Goal: Transaction & Acquisition: Obtain resource

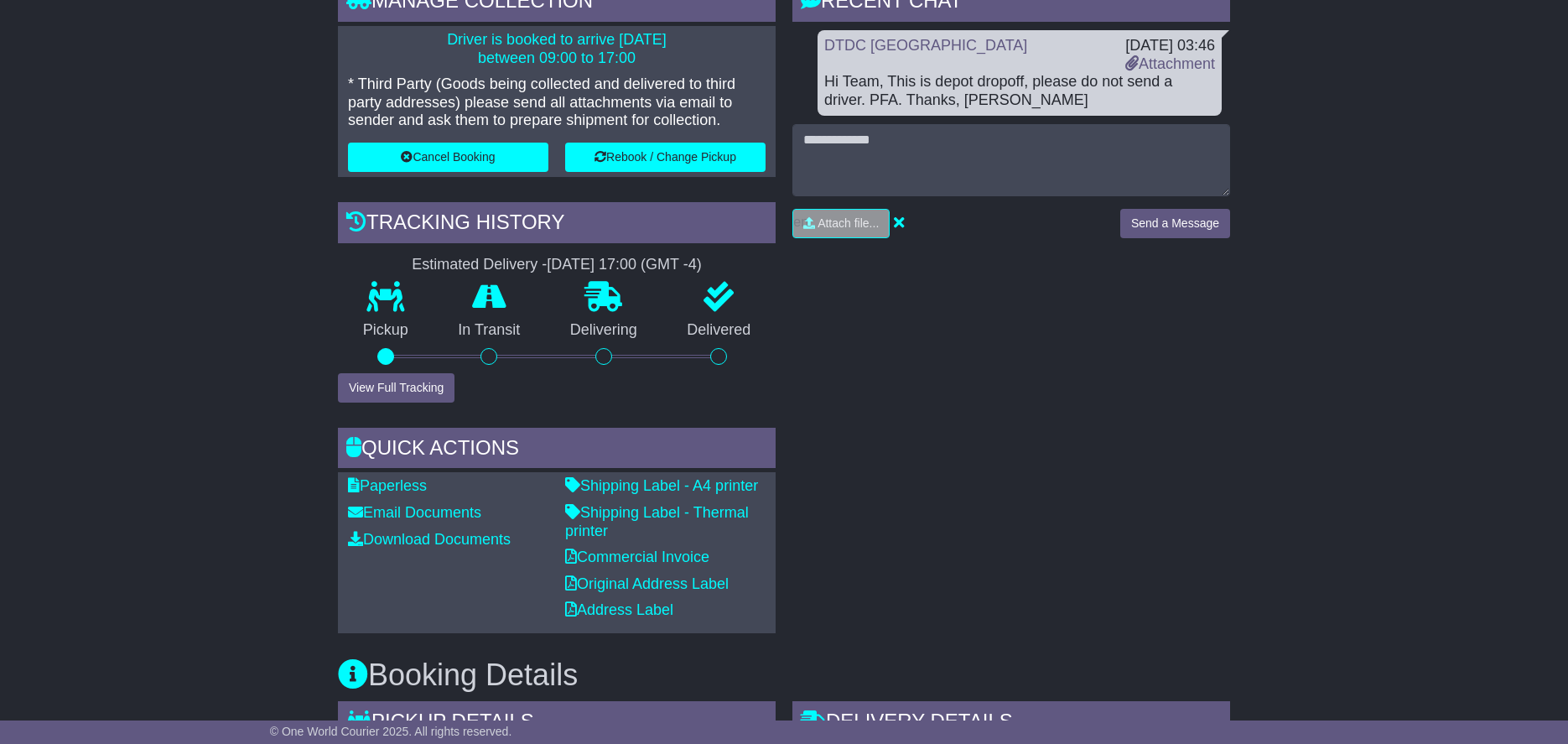
scroll to position [314, 0]
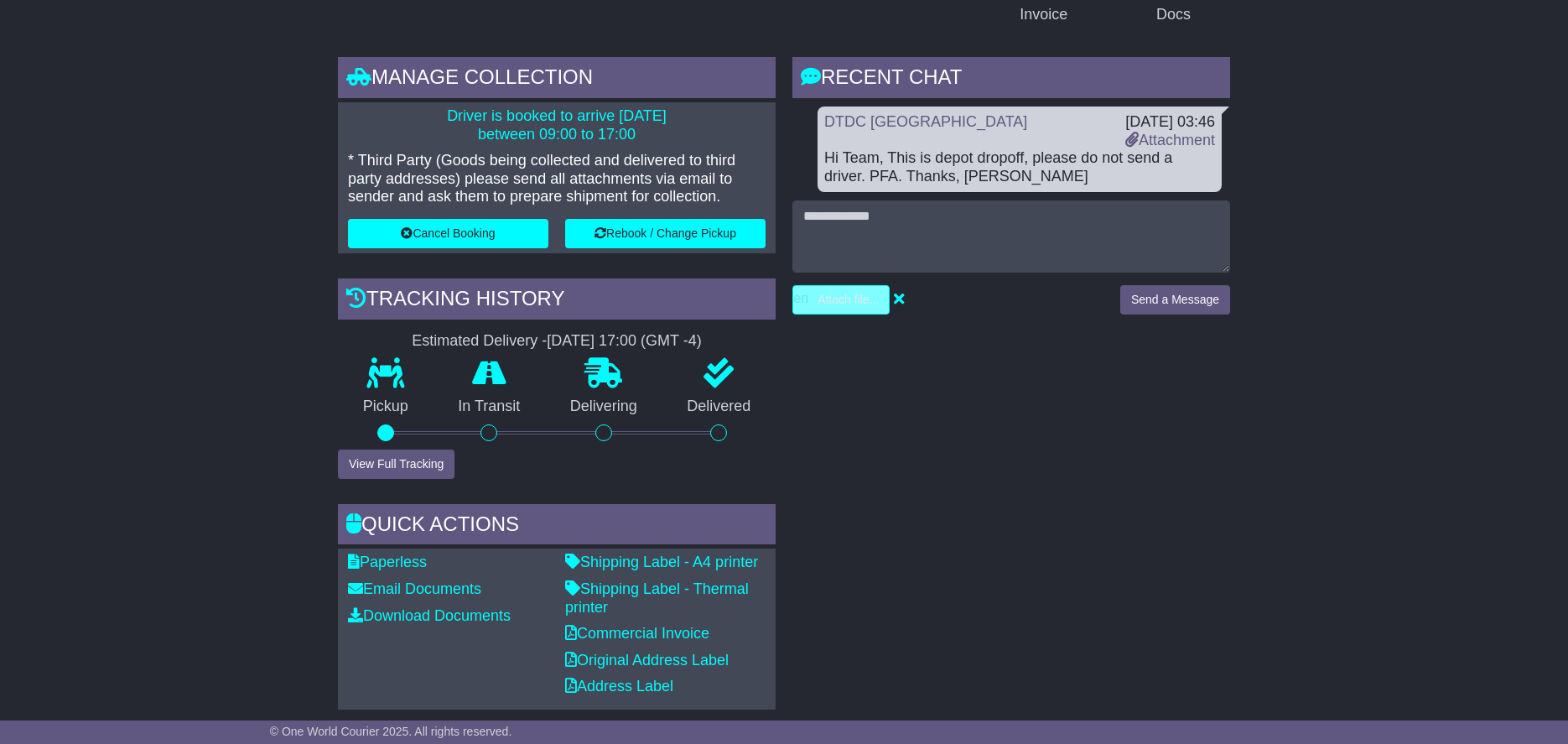
click at [823, 301] on input "file" at bounding box center [761, 300] width 254 height 28
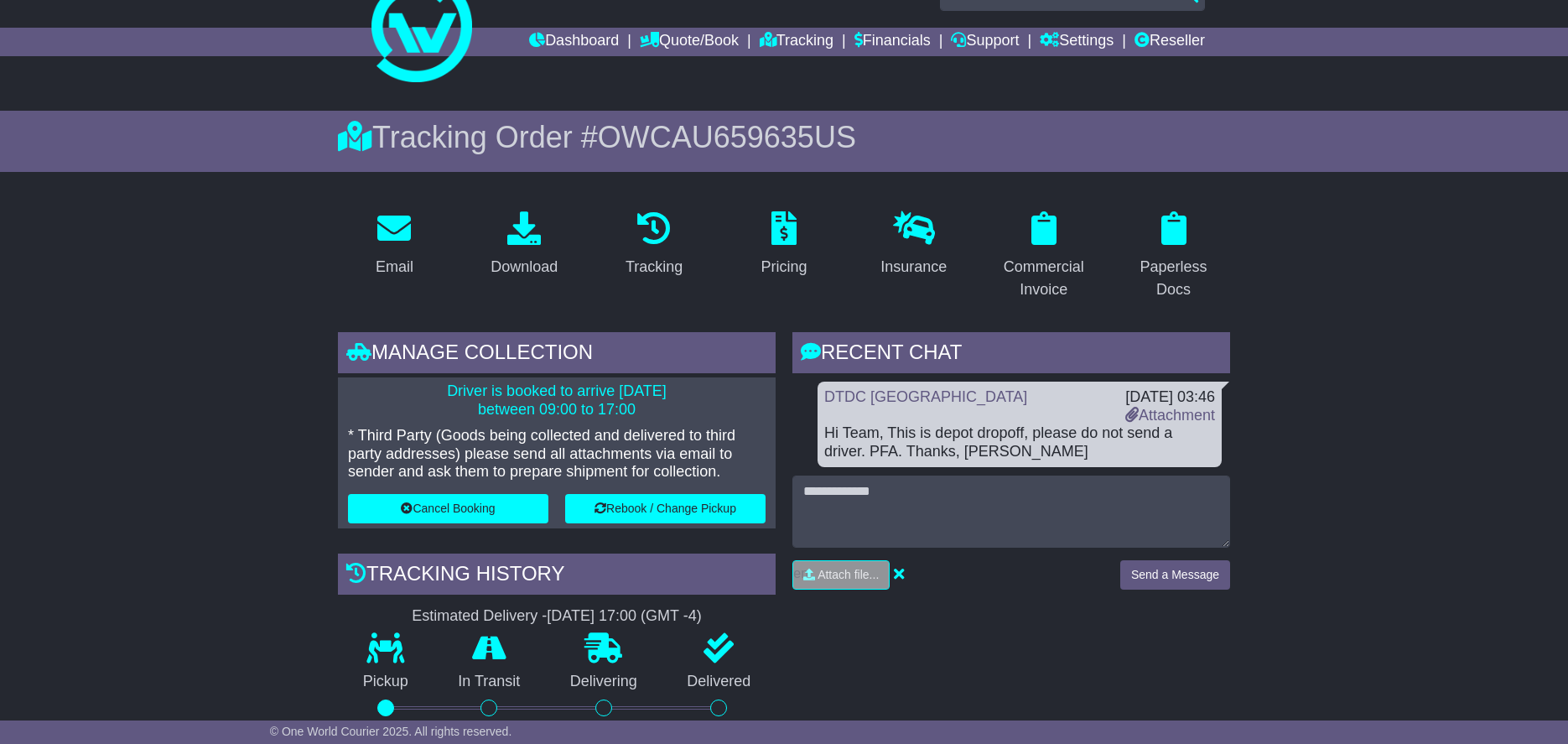
scroll to position [0, 0]
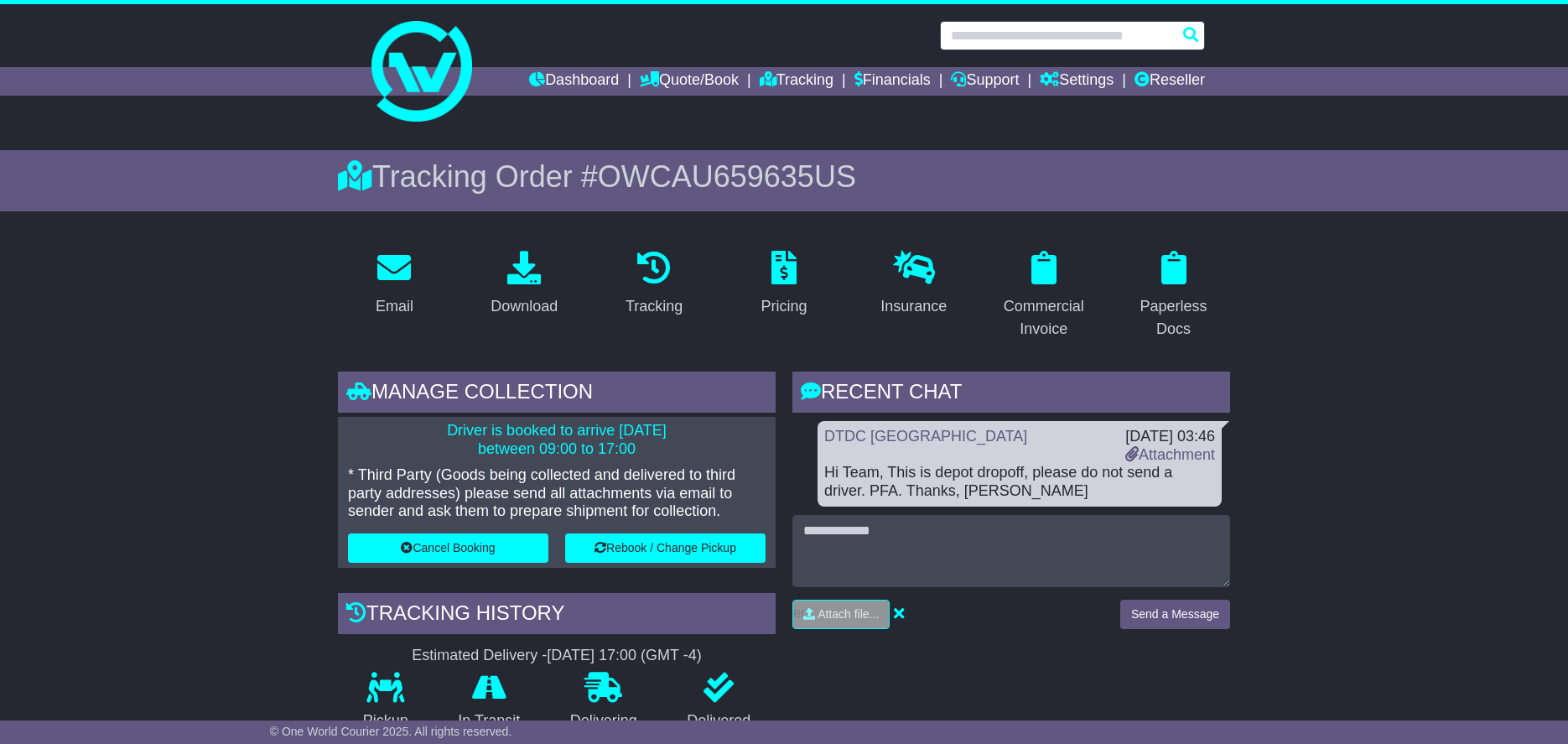
click at [988, 32] on input "text" at bounding box center [1072, 36] width 265 height 30
paste input "**********"
type input "**********"
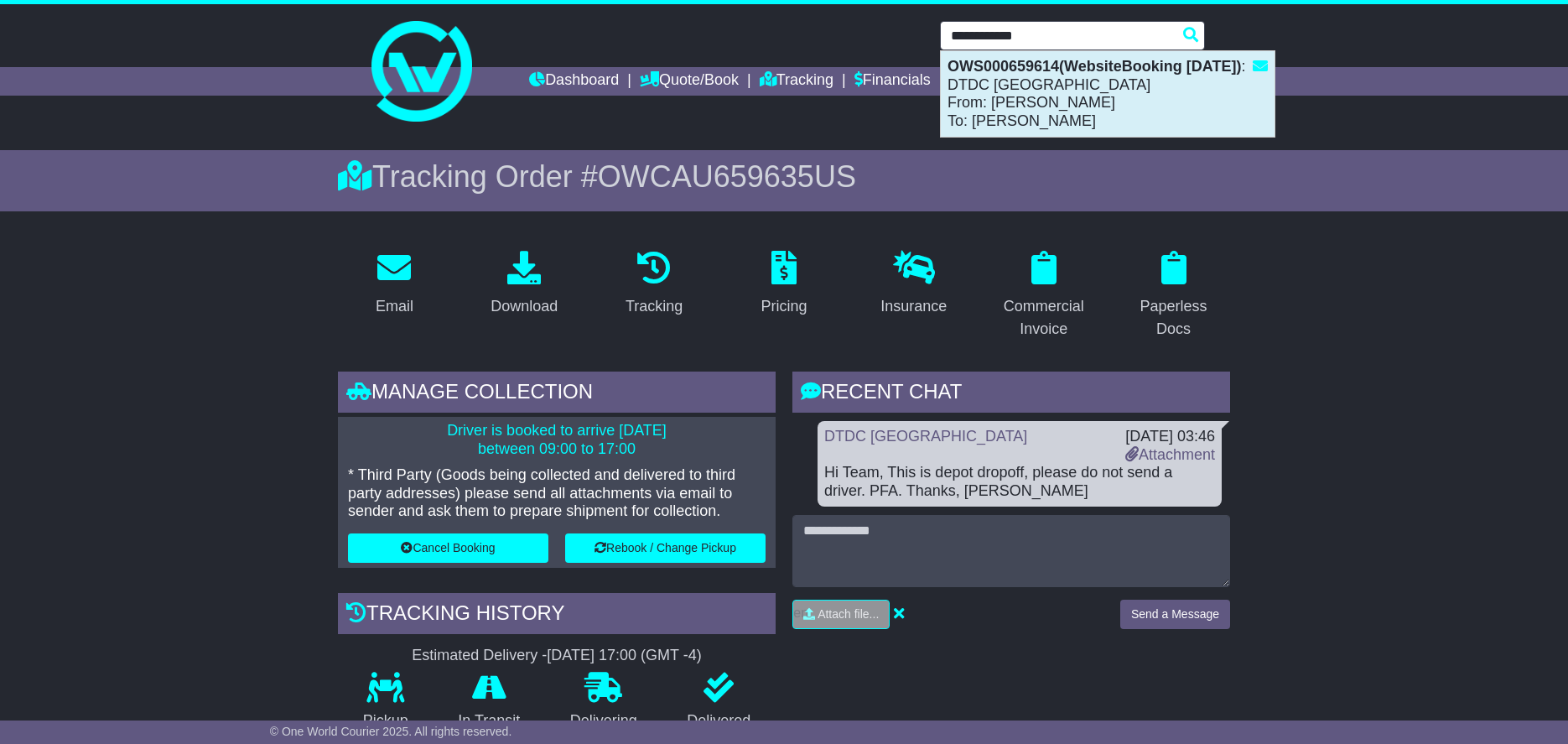
click at [1014, 99] on div "OWS000659614(WebsiteBooking [DATE]) : DTDC [GEOGRAPHIC_DATA] From: [PERSON_NAME…" at bounding box center [1107, 94] width 334 height 86
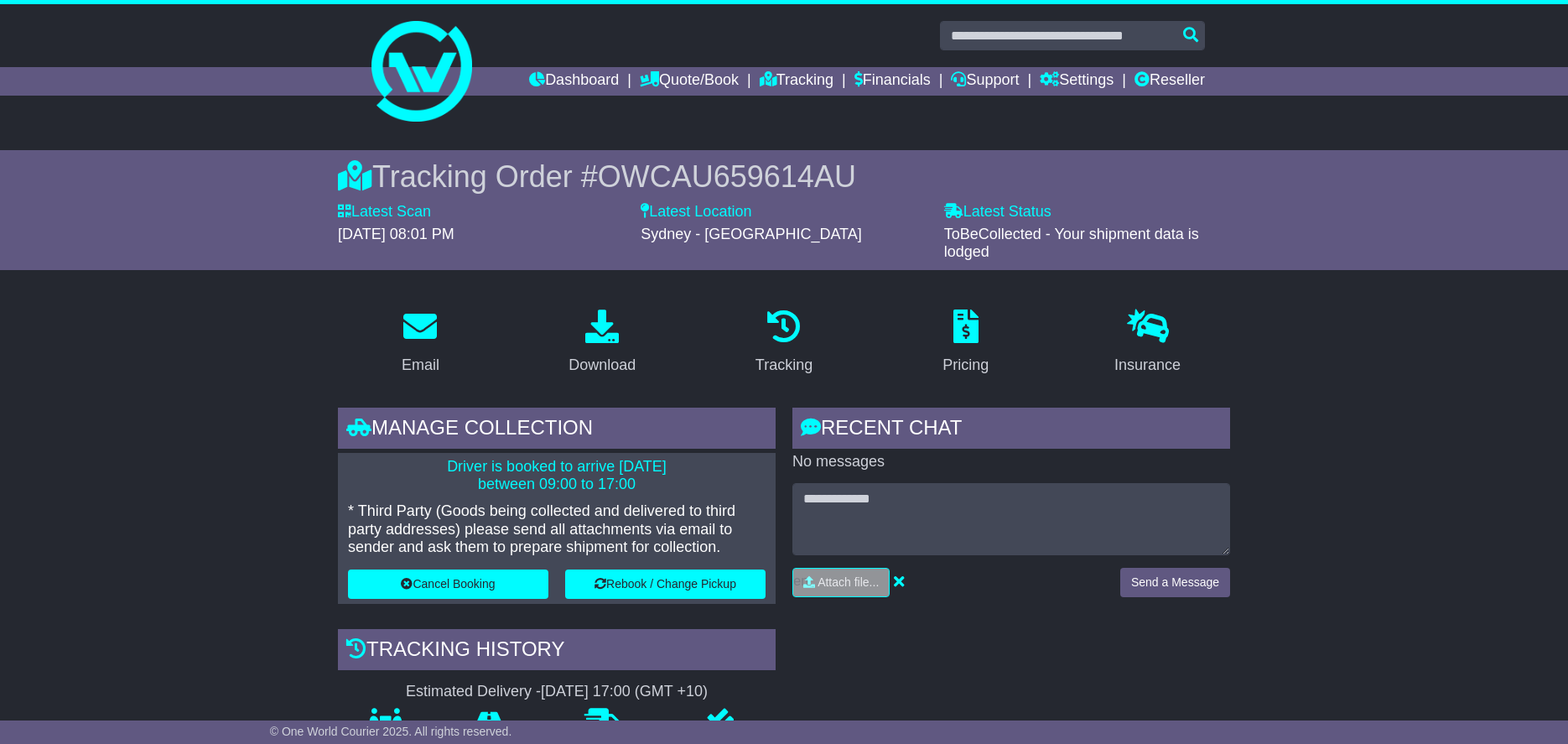
click at [763, 166] on span "OWCAU659614AU" at bounding box center [727, 176] width 258 height 34
copy span "OWCAU659614AU"
click at [828, 189] on span "OWCAU659614AU" at bounding box center [727, 176] width 258 height 34
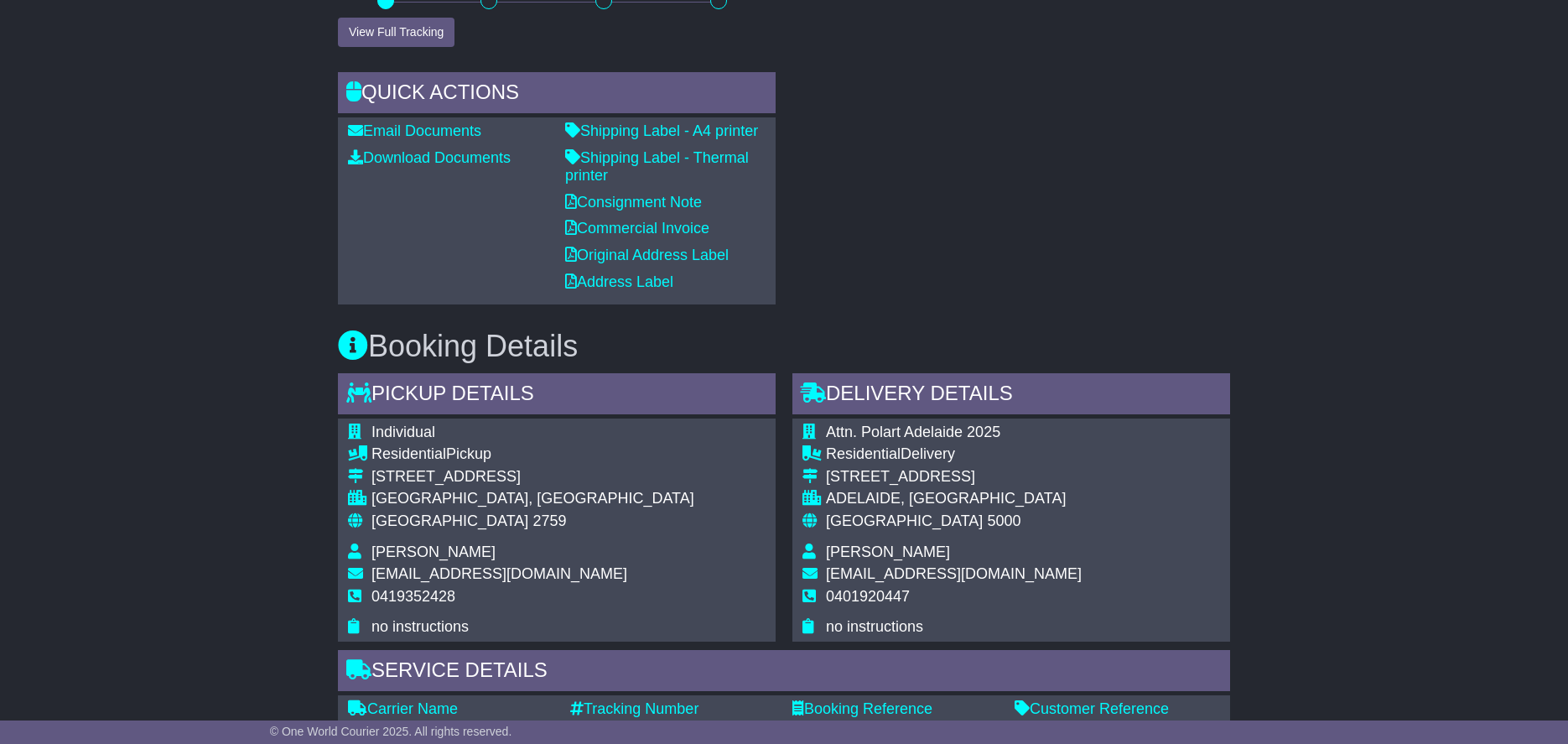
scroll to position [944, 0]
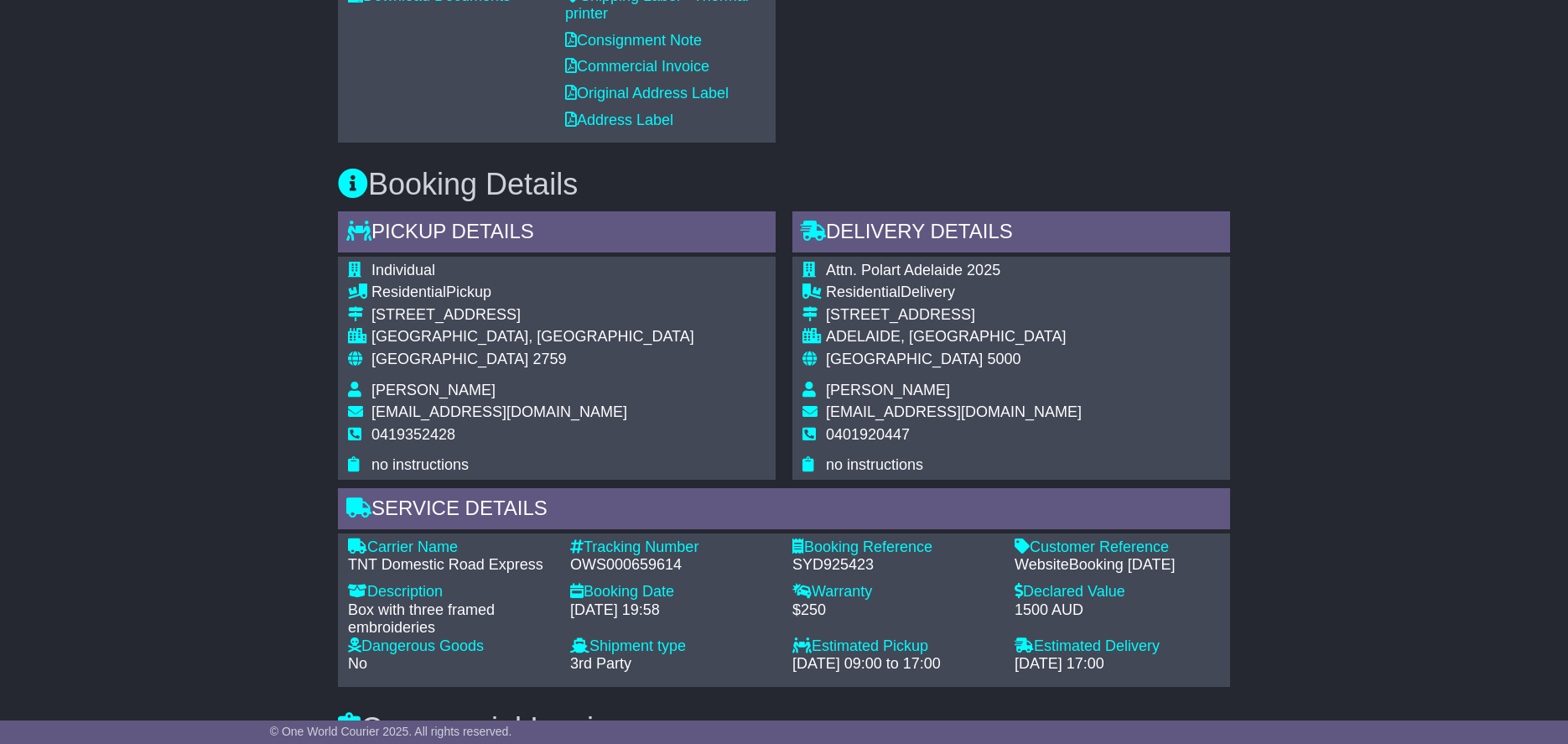
click at [625, 567] on div "OWS000659614" at bounding box center [672, 565] width 205 height 19
copy div "OWS000659614"
click at [626, 565] on div "OWS000659614" at bounding box center [672, 565] width 205 height 19
click at [626, 564] on div "OWS000659614" at bounding box center [672, 565] width 205 height 19
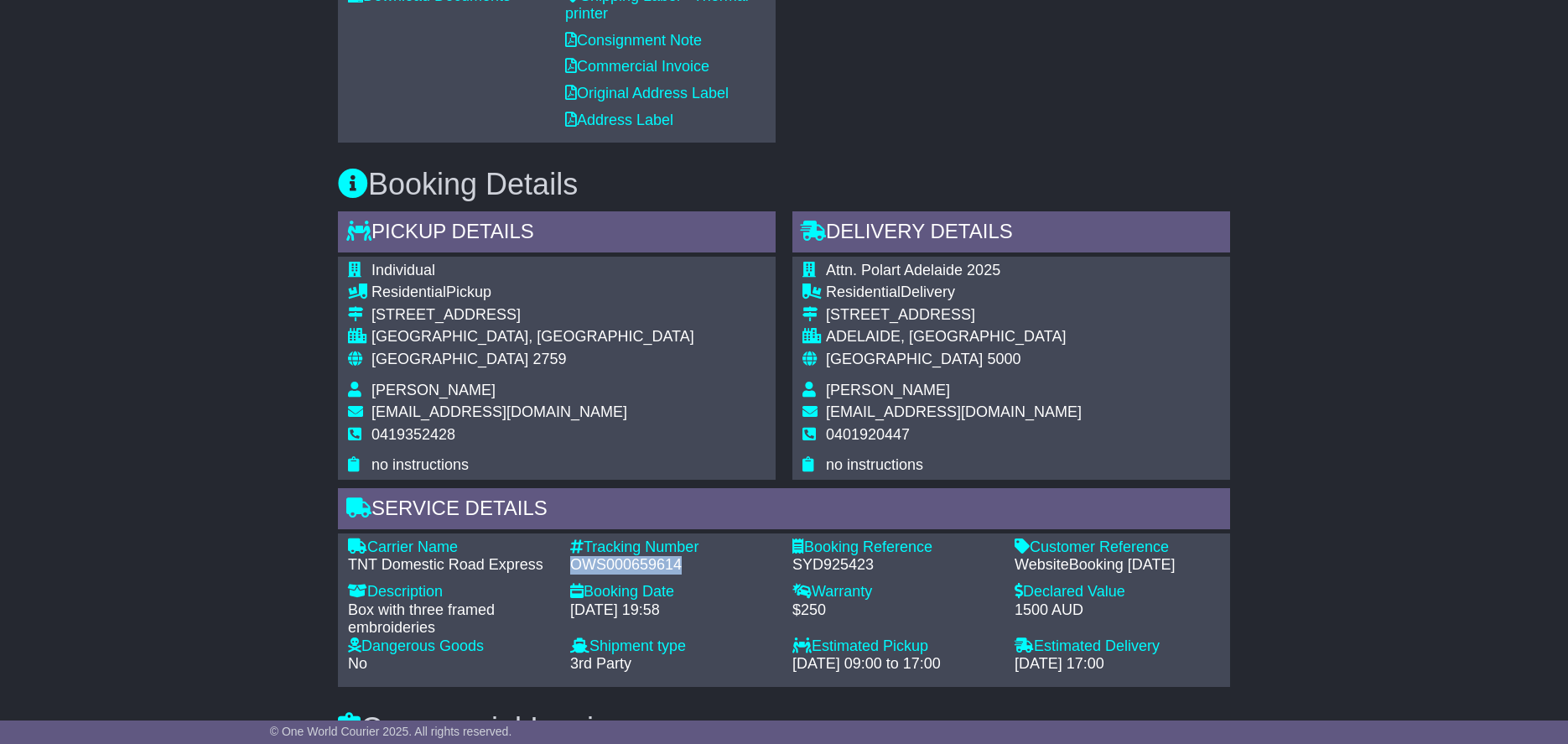
click at [626, 564] on div "OWS000659614" at bounding box center [672, 565] width 205 height 19
copy div "OWS000659614"
click at [855, 561] on div "SYD925423" at bounding box center [894, 565] width 205 height 19
copy div "SYD925423"
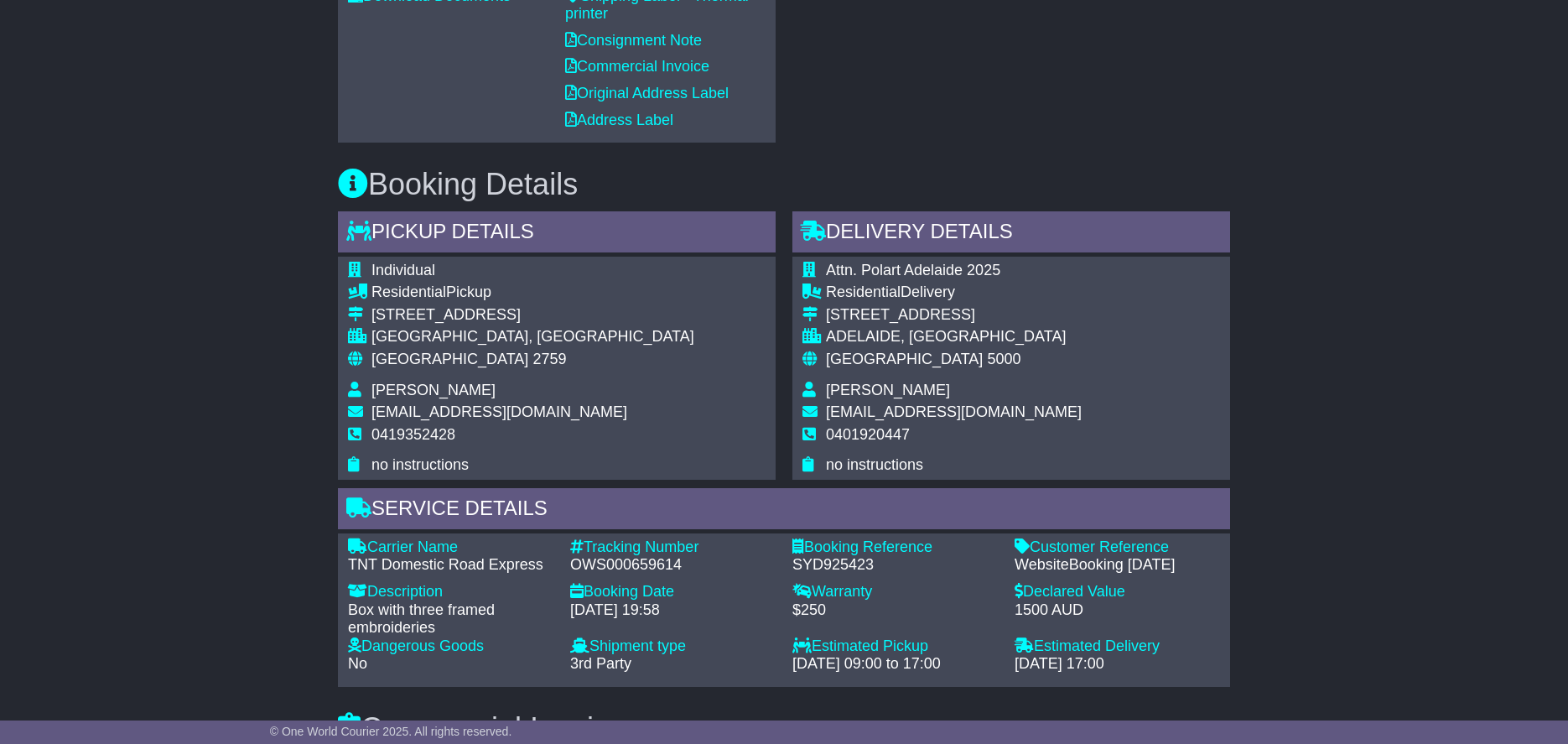
click at [915, 663] on div "[DATE] 09:00 to 17:00" at bounding box center [894, 664] width 205 height 19
copy div "[DATE] 09:00 to 17:00"
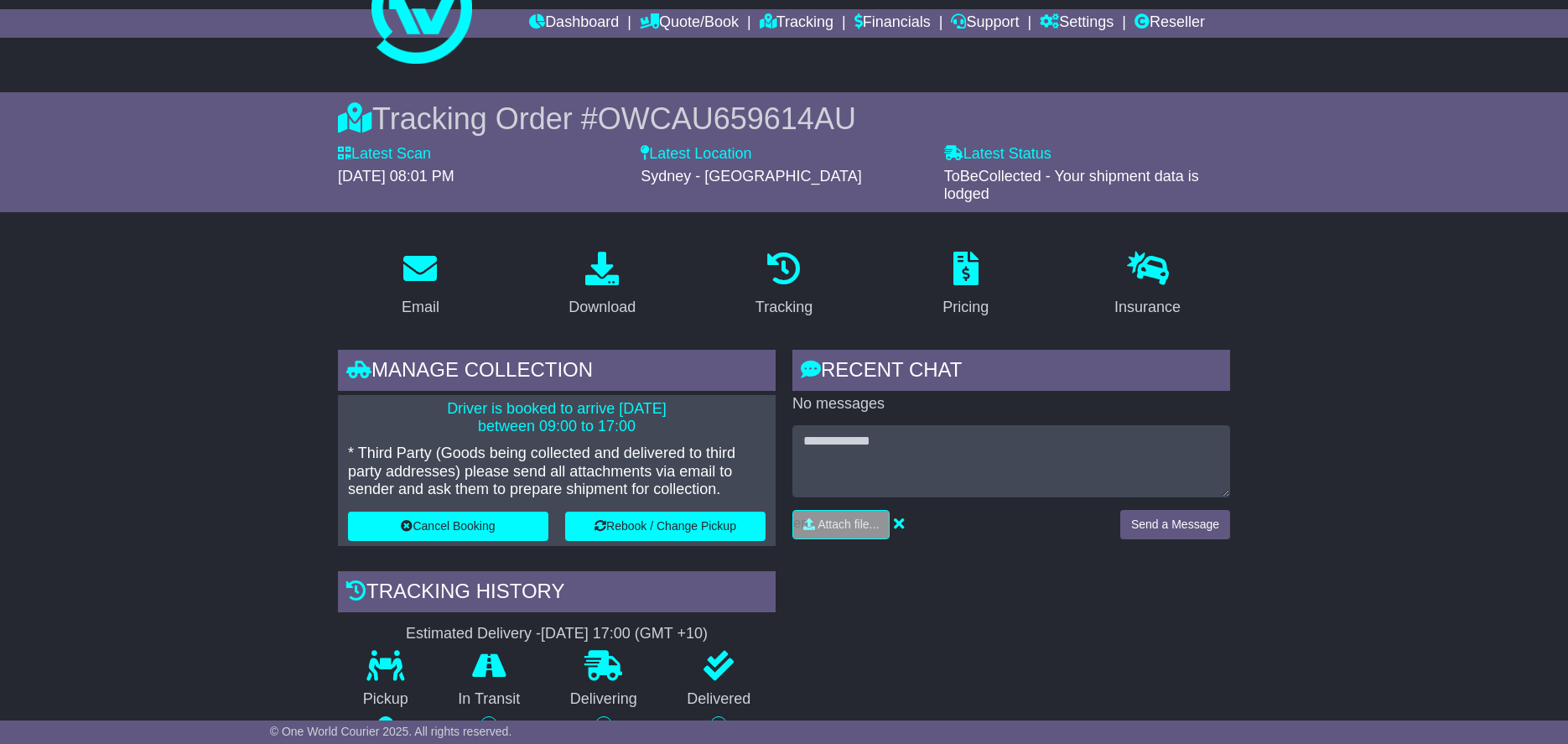
scroll to position [0, 0]
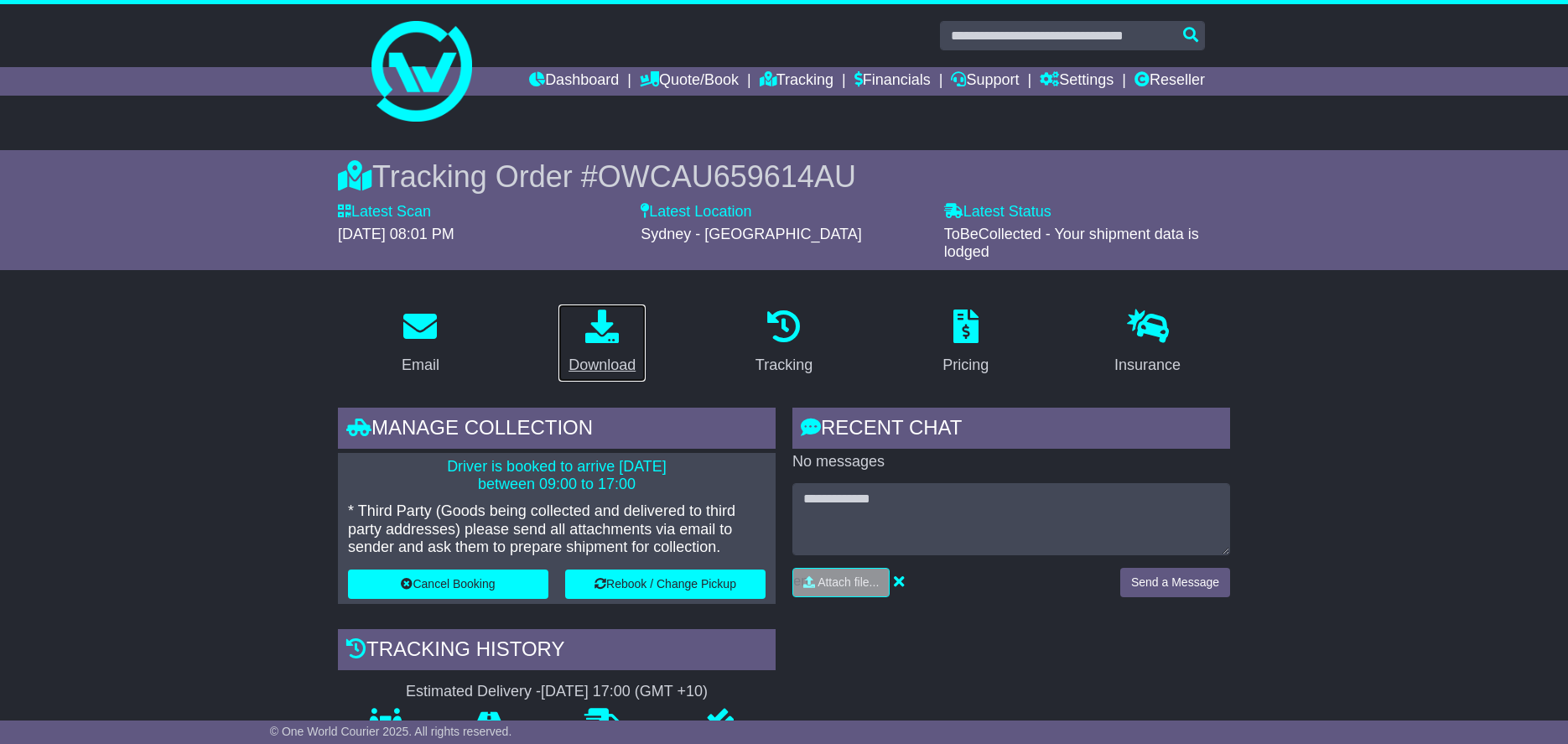
click at [608, 356] on div "Download" at bounding box center [602, 365] width 67 height 22
click at [1032, 28] on input "text" at bounding box center [1072, 36] width 265 height 30
paste input "**********"
type input "**********"
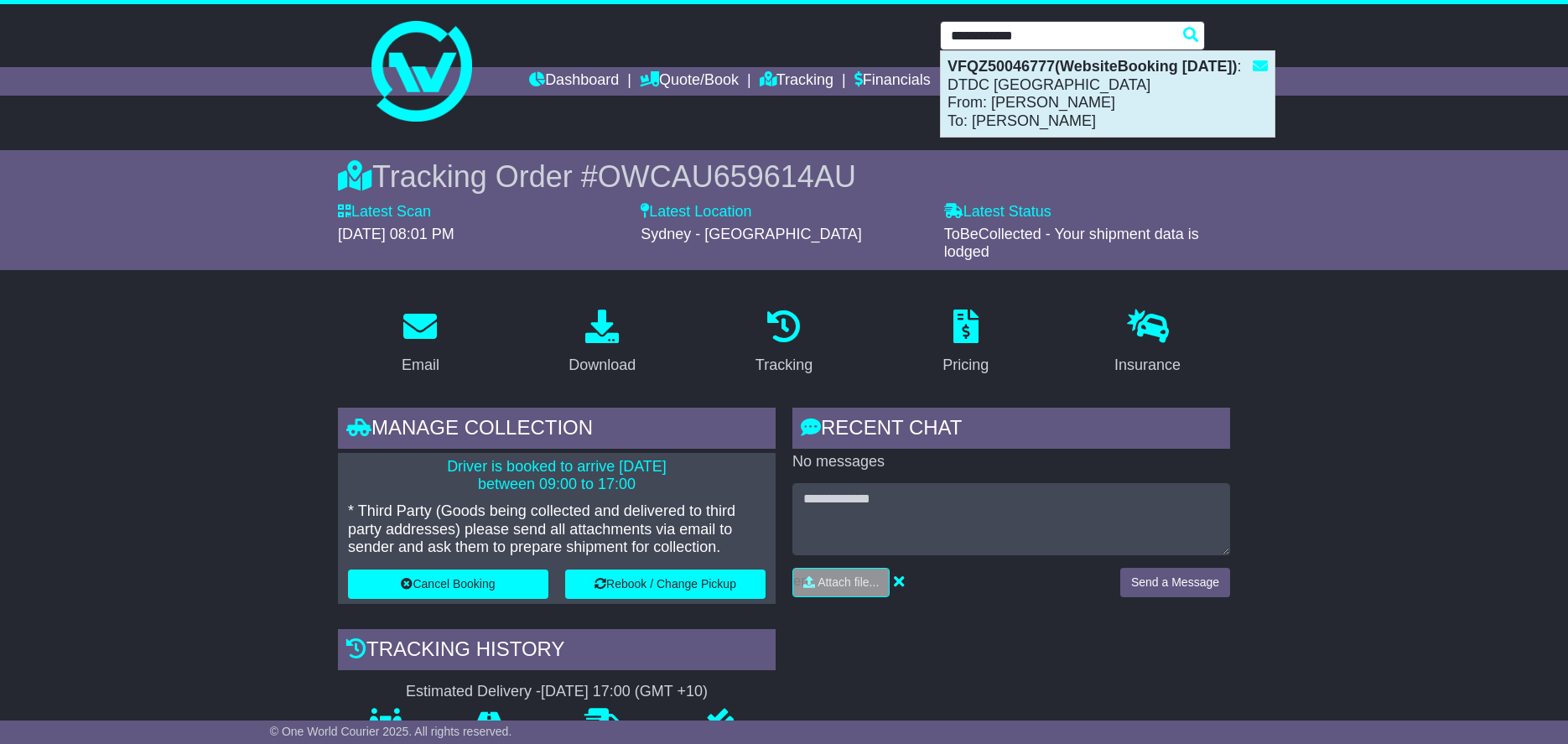
click at [1077, 100] on div "VFQZ50046777(WebsiteBooking 15-10-2025) : DTDC Australia From: Simon Mottram To…" at bounding box center [1107, 94] width 334 height 86
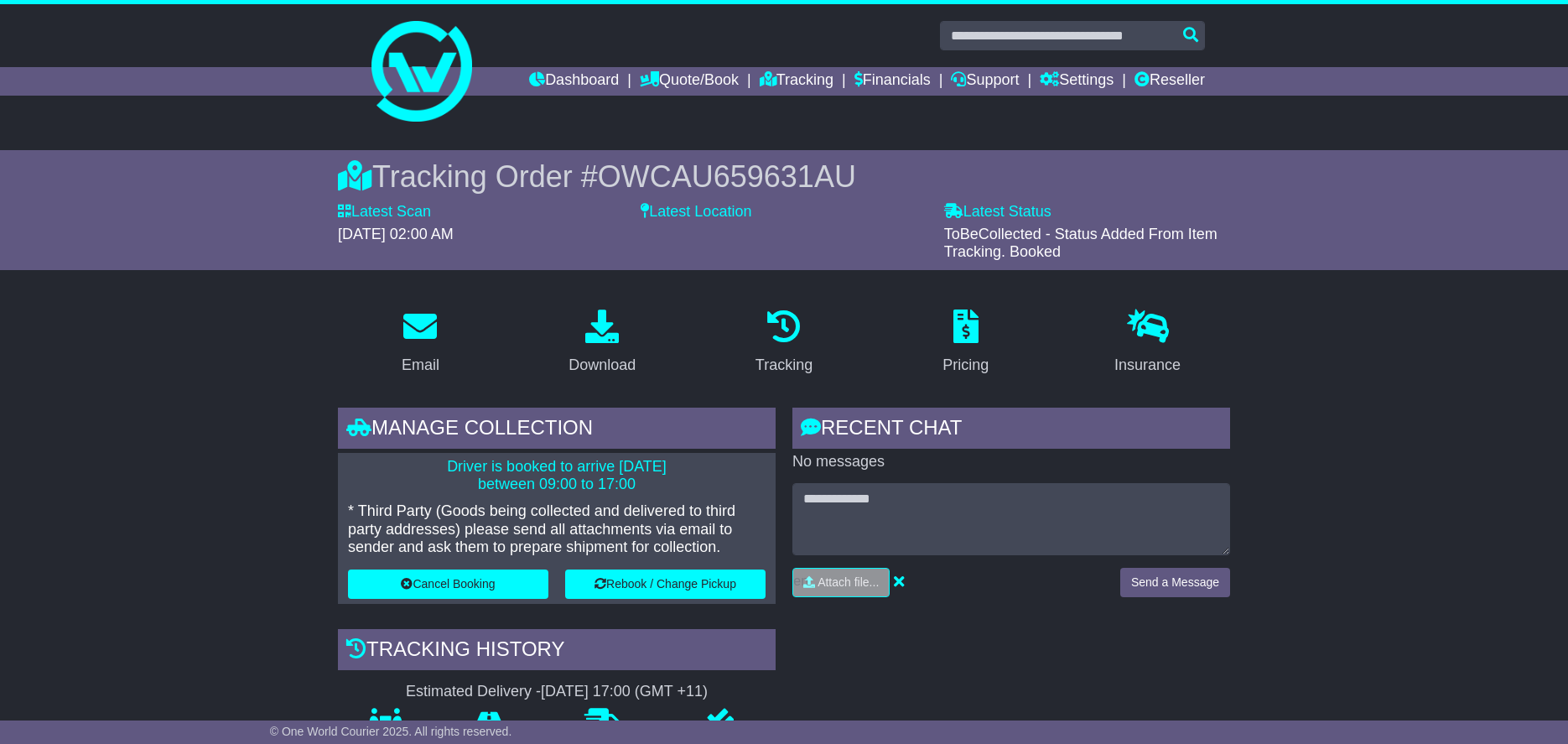
click at [764, 173] on span "OWCAU659631AU" at bounding box center [727, 176] width 258 height 34
copy span "OWCAU659631AU"
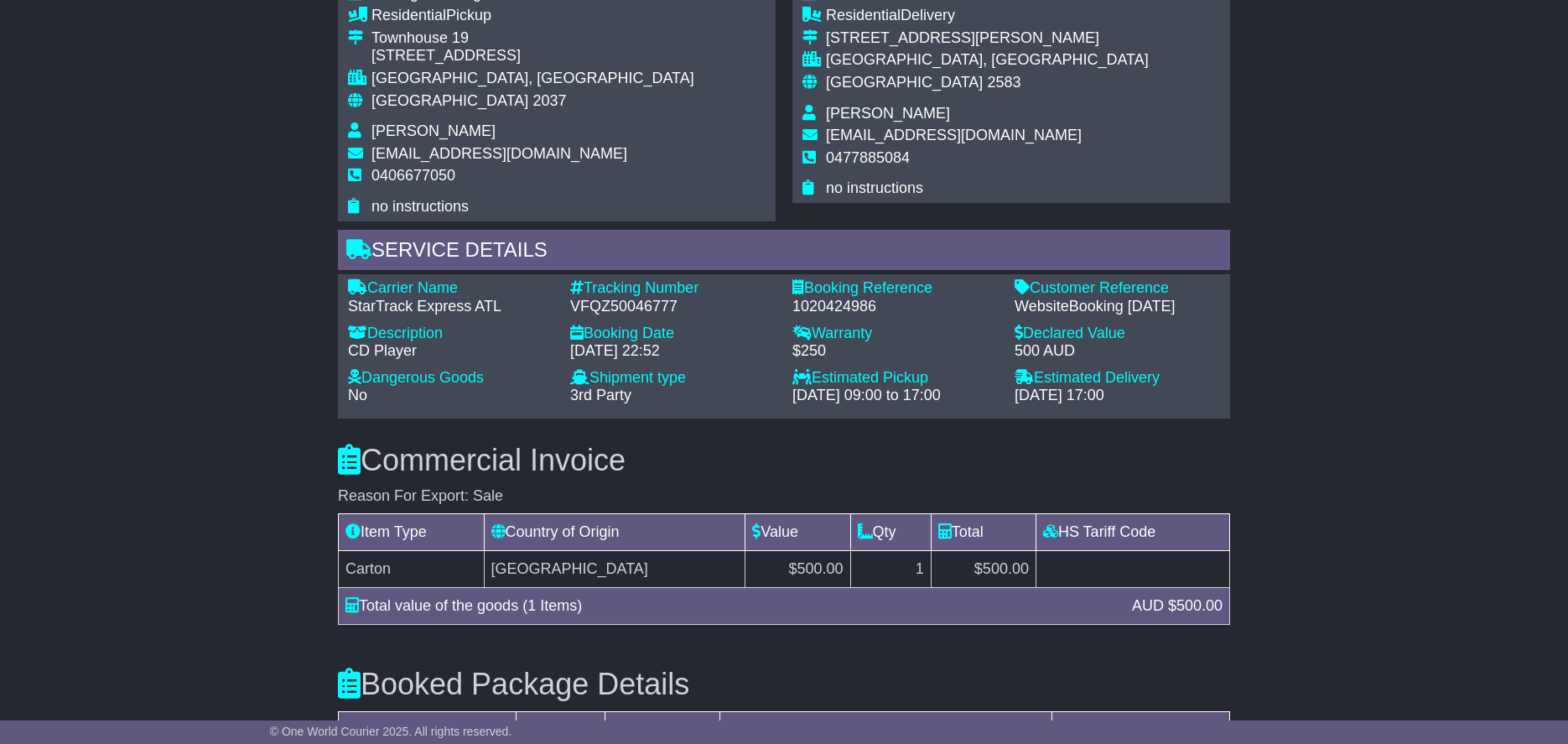
scroll to position [1468, 0]
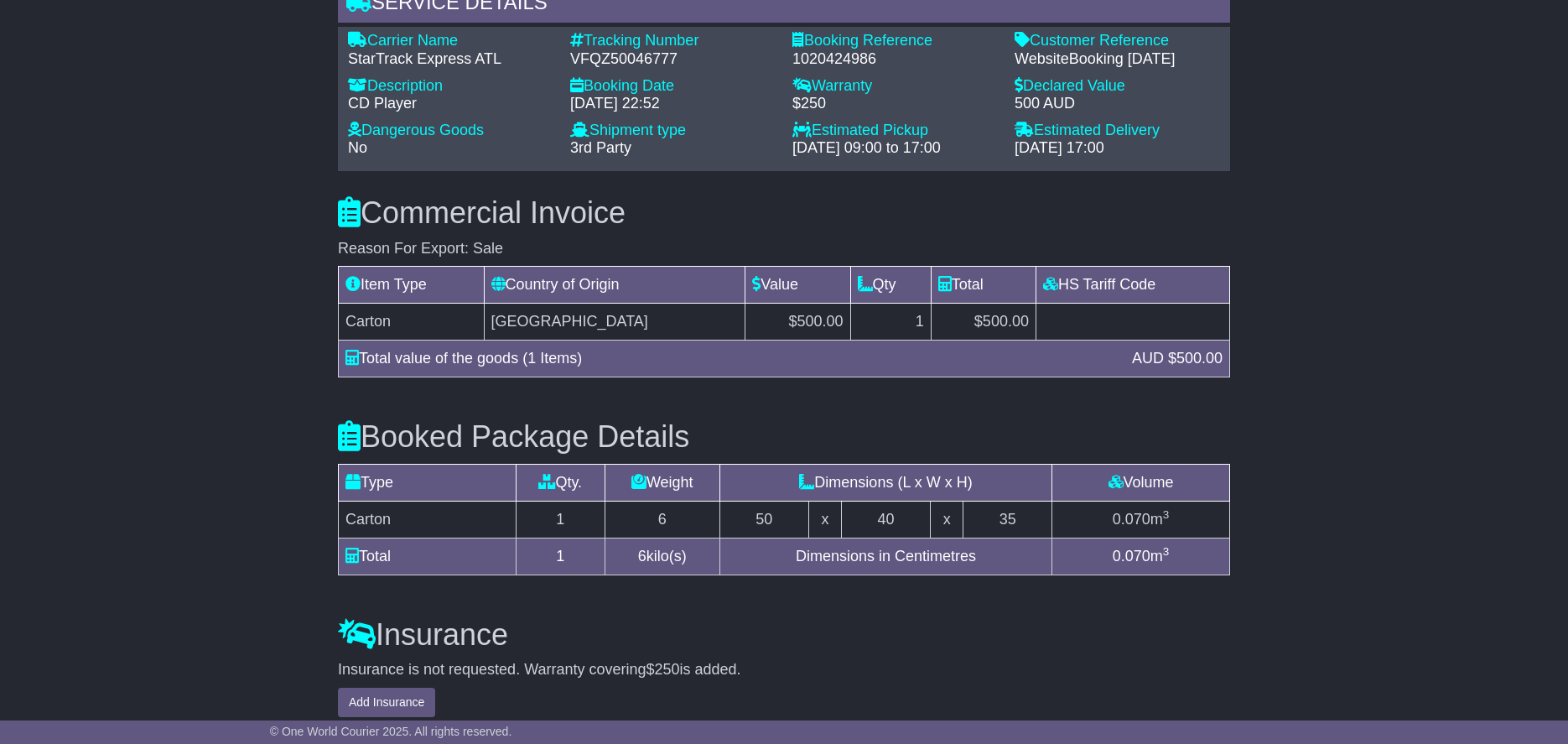
click at [842, 63] on div "1020424986" at bounding box center [894, 60] width 205 height 19
copy div "1020424986"
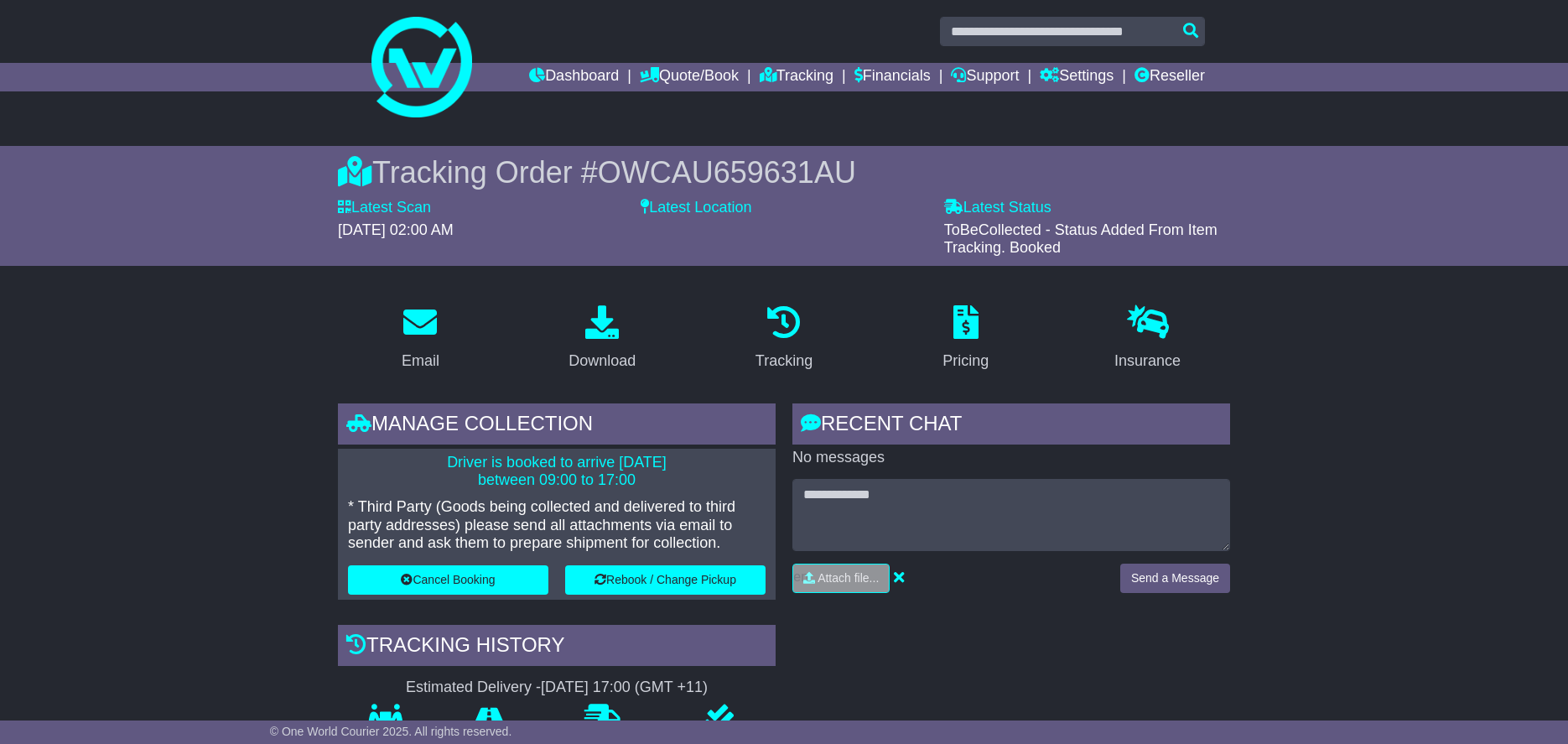
scroll to position [0, 0]
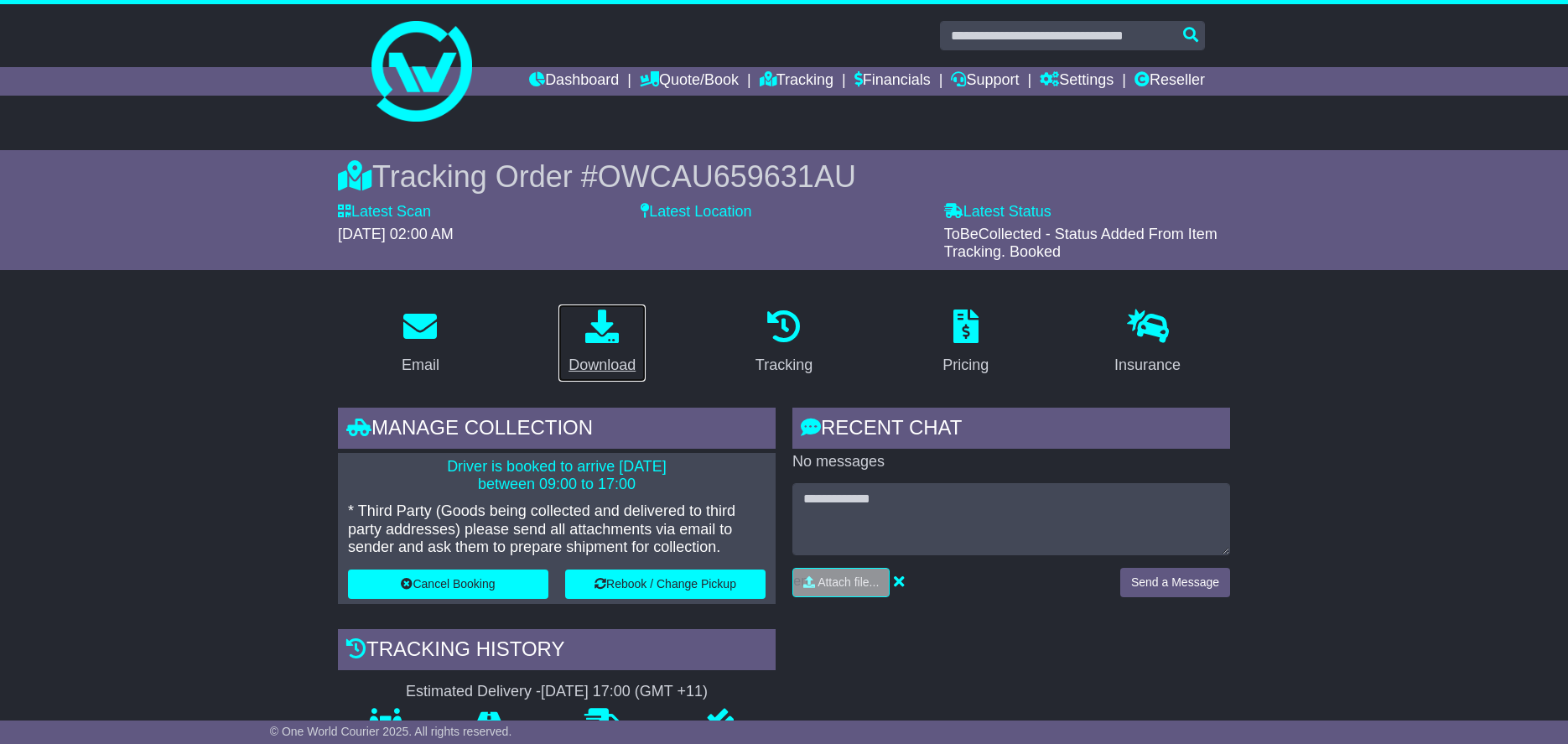
click at [580, 344] on link "Download" at bounding box center [602, 343] width 89 height 79
